Goal: Information Seeking & Learning: Check status

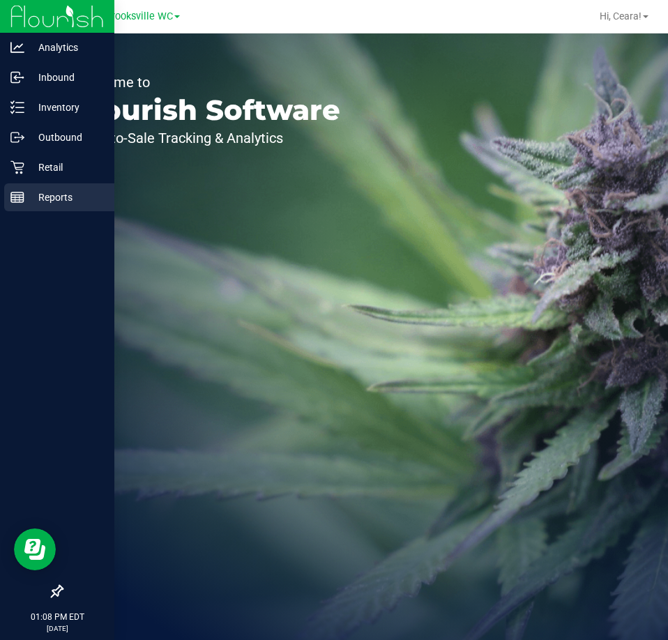
click at [36, 199] on p "Reports" at bounding box center [66, 197] width 84 height 17
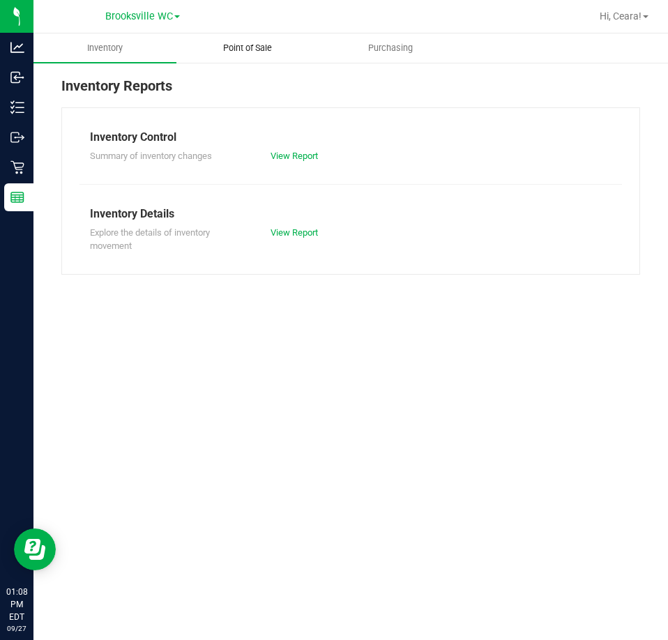
click at [254, 50] on span "Point of Sale" at bounding box center [247, 48] width 86 height 13
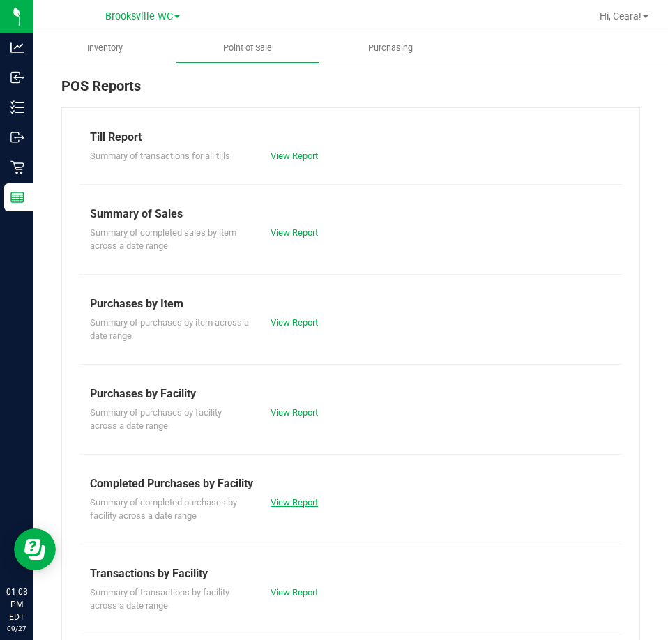
click at [298, 504] on link "View Report" at bounding box center [294, 502] width 47 height 10
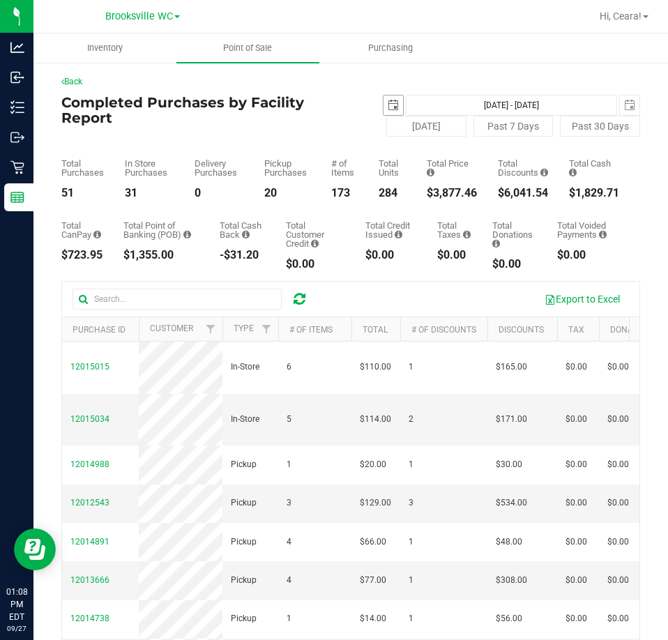
click at [392, 107] on span "select" at bounding box center [393, 105] width 11 height 11
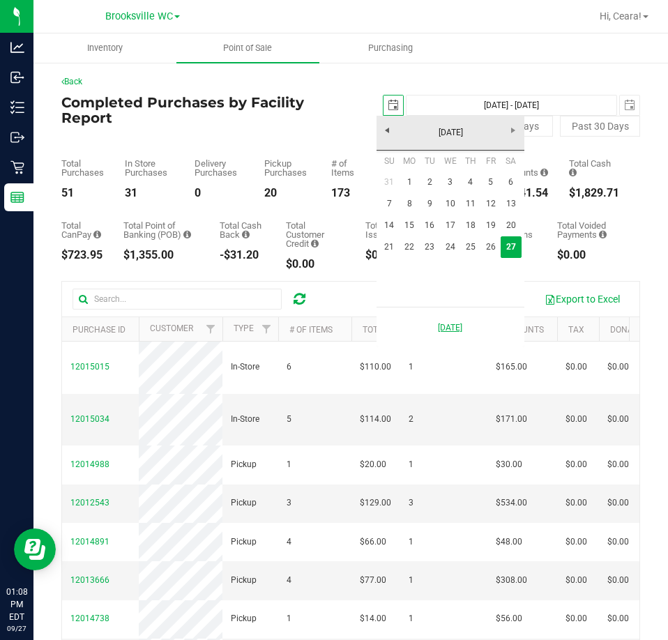
scroll to position [0, 35]
click at [488, 251] on link "26" at bounding box center [490, 247] width 20 height 22
type input "[DATE]"
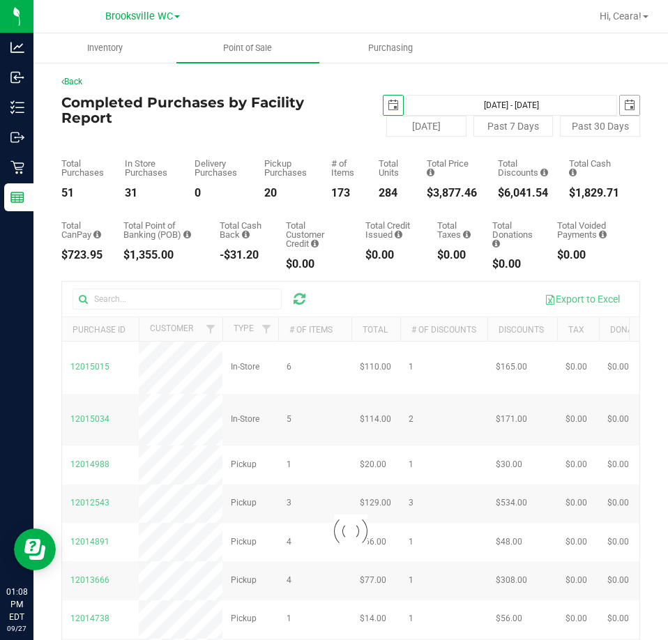
click at [624, 109] on span "select" at bounding box center [629, 105] width 11 height 11
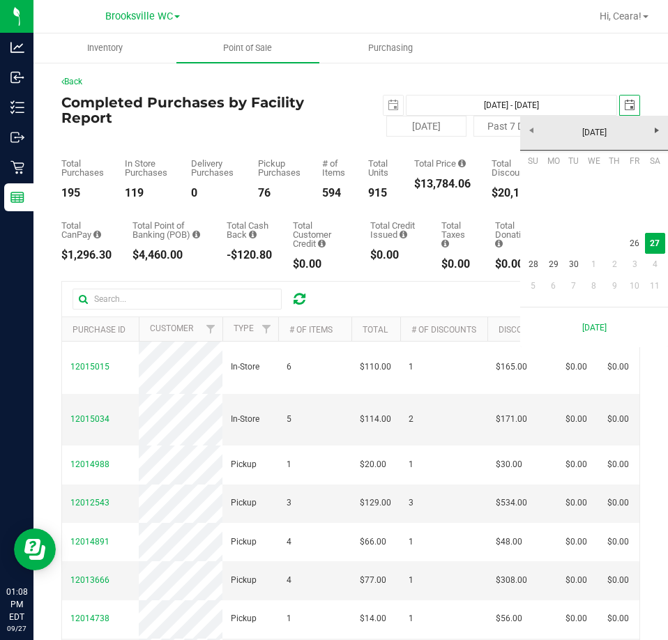
scroll to position [0, 35]
click at [637, 240] on link "26" at bounding box center [635, 244] width 20 height 22
type input "[DATE] - [DATE]"
type input "[DATE]"
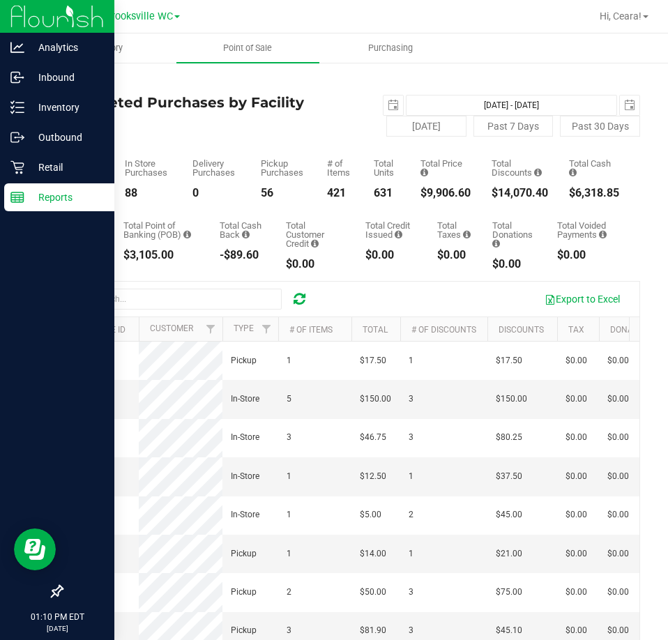
click at [22, 202] on rect at bounding box center [17, 197] width 13 height 10
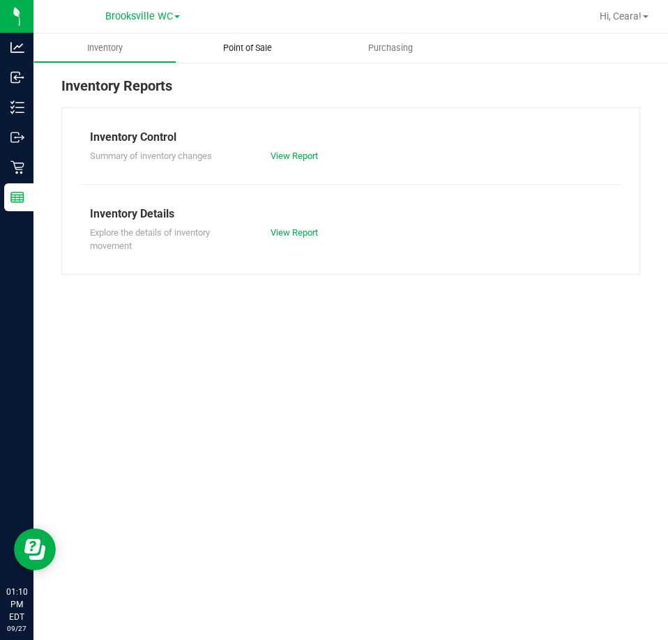
click at [234, 56] on uib-tab-heading "Point of Sale" at bounding box center [247, 47] width 143 height 29
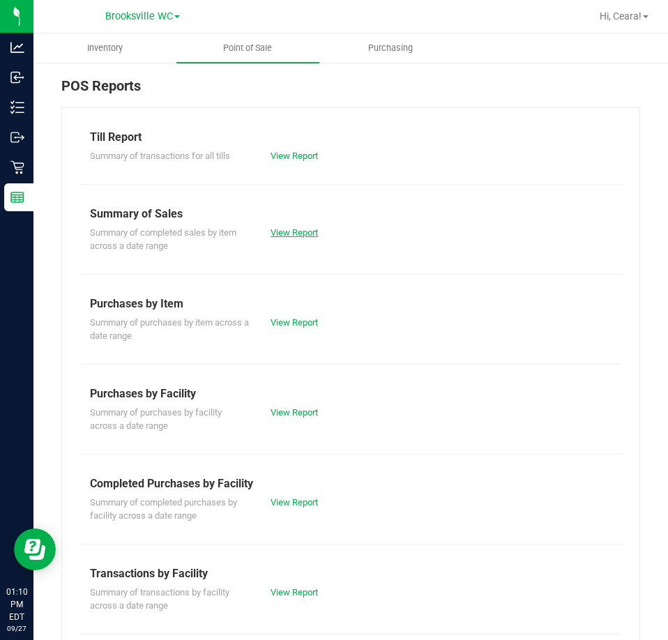
click at [301, 231] on link "View Report" at bounding box center [294, 232] width 47 height 10
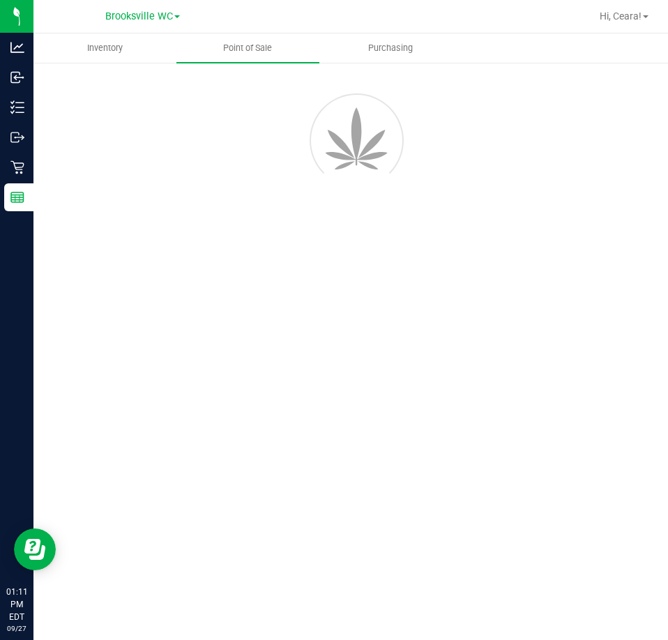
click at [144, 245] on div "Inventory Point of Sale Purchasing" at bounding box center [350, 336] width 635 height 607
